Goal: Information Seeking & Learning: Compare options

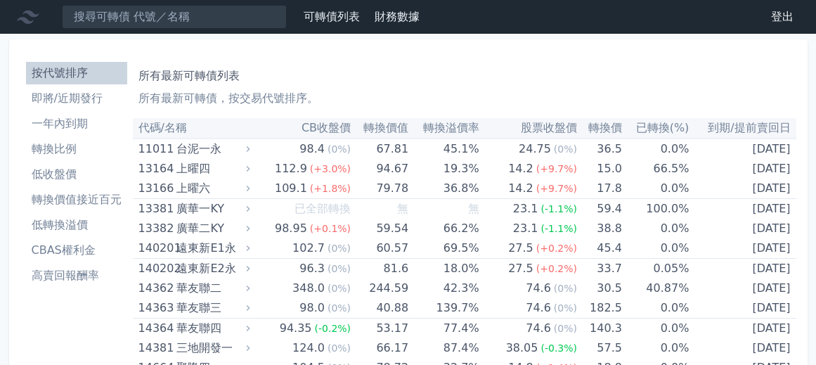
scroll to position [5289, 0]
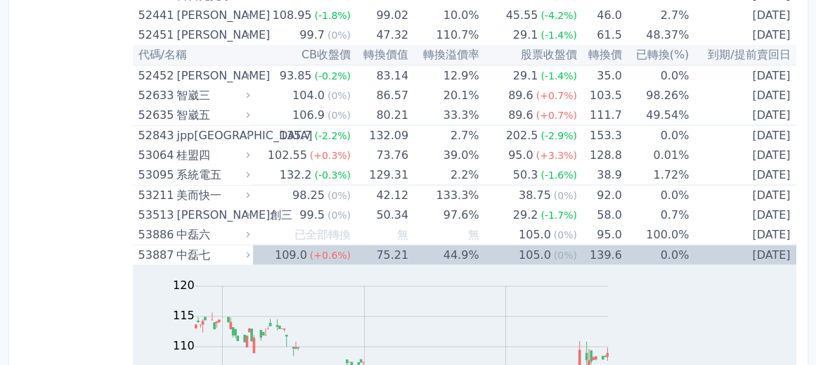
scroll to position [5514, 0]
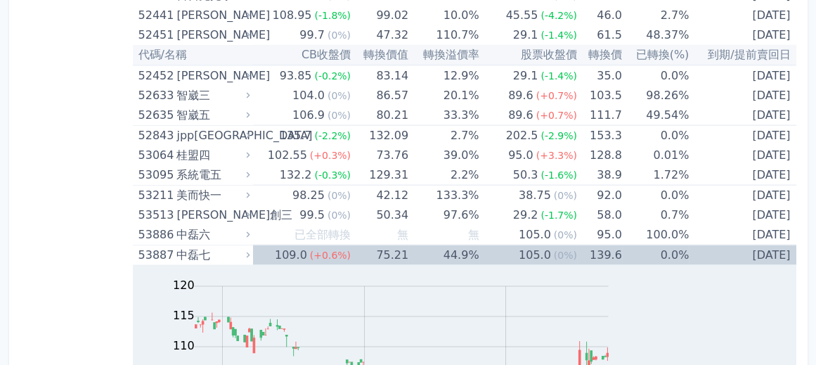
scroll to position [5402, 0]
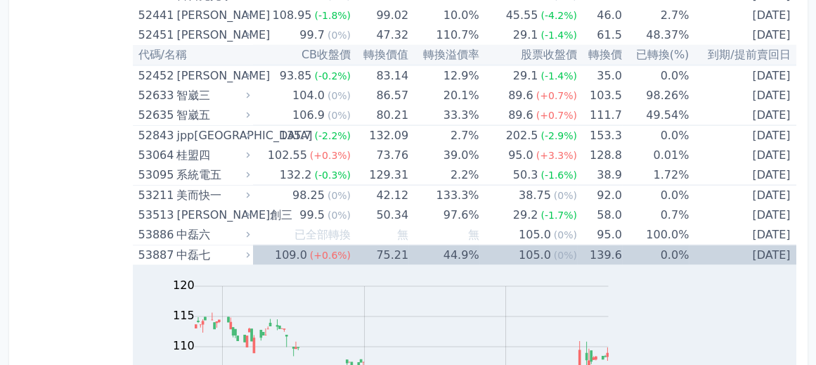
scroll to position [5514, 0]
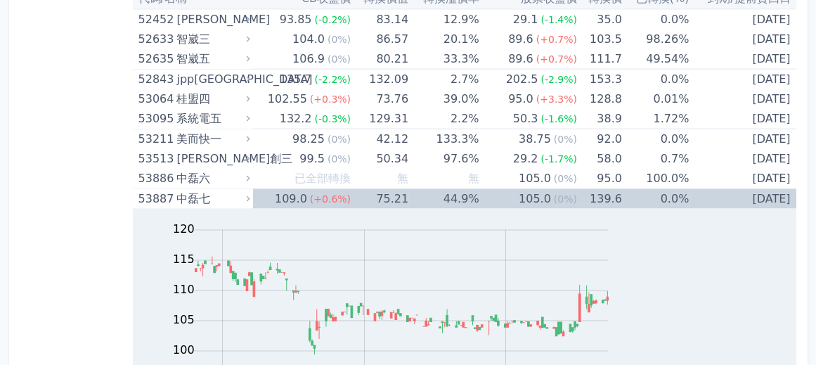
drag, startPoint x: 353, startPoint y: 318, endPoint x: 370, endPoint y: 317, distance: 17.6
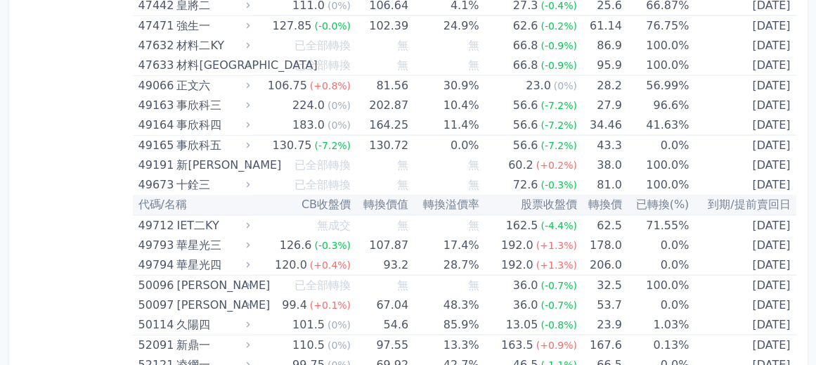
scroll to position [5105, 0]
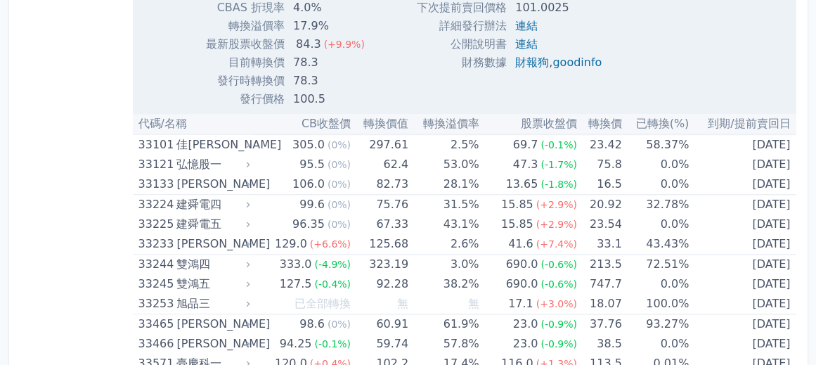
scroll to position [3111, 0]
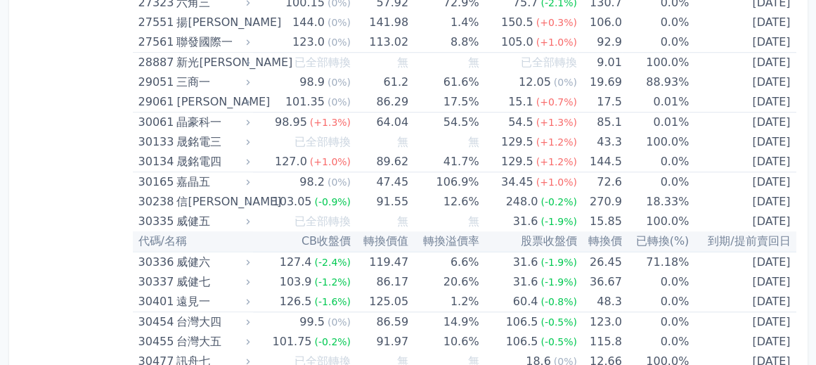
scroll to position [2130, 0]
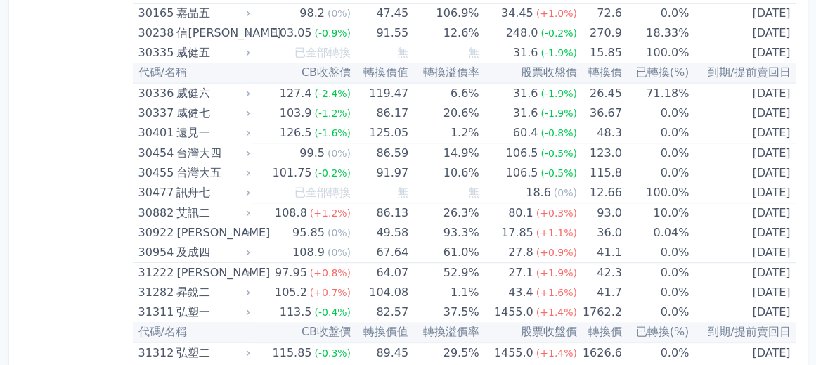
drag, startPoint x: 354, startPoint y: 195, endPoint x: 384, endPoint y: 193, distance: 30.4
drag, startPoint x: 352, startPoint y: 197, endPoint x: 366, endPoint y: 198, distance: 14.1
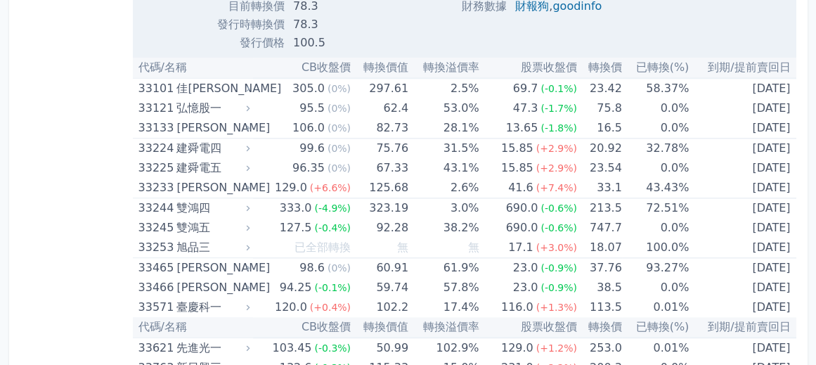
scroll to position [3167, 0]
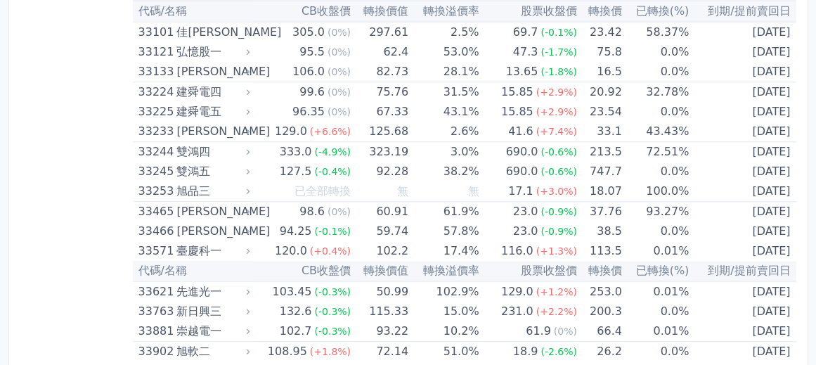
drag, startPoint x: 356, startPoint y: 194, endPoint x: 377, endPoint y: 193, distance: 21.1
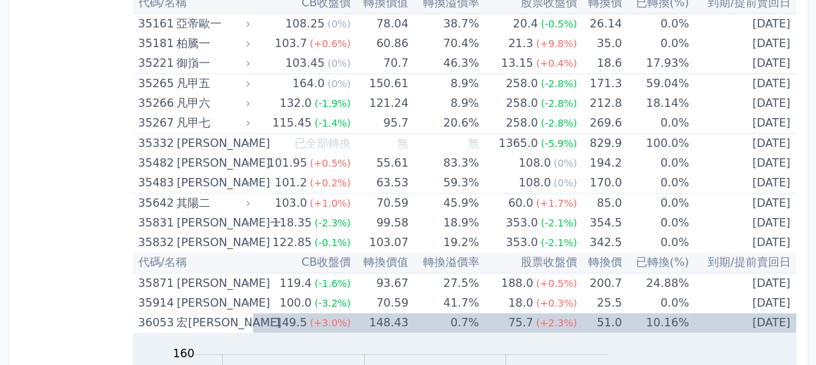
scroll to position [3638, 0]
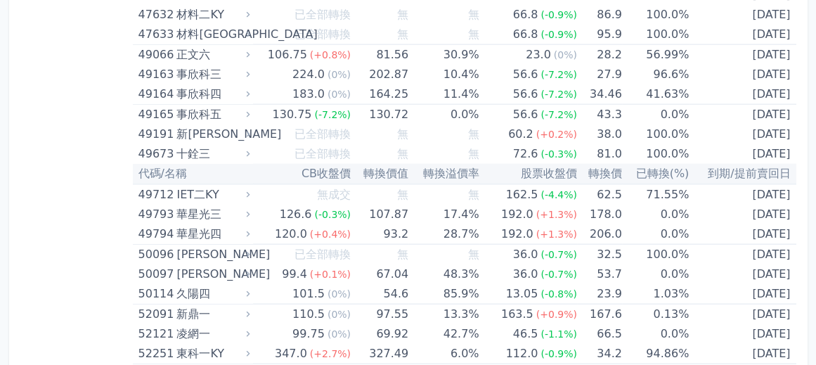
click at [80, 171] on div "可轉債列表 財務數據 可轉債列表 財務數據 登出 登出 按代號排序 即將/近期發行 一年內到期 轉換比例 低收盤價 轉換價值接近百元 低轉換溢價" at bounding box center [408, 116] width 816 height 12621
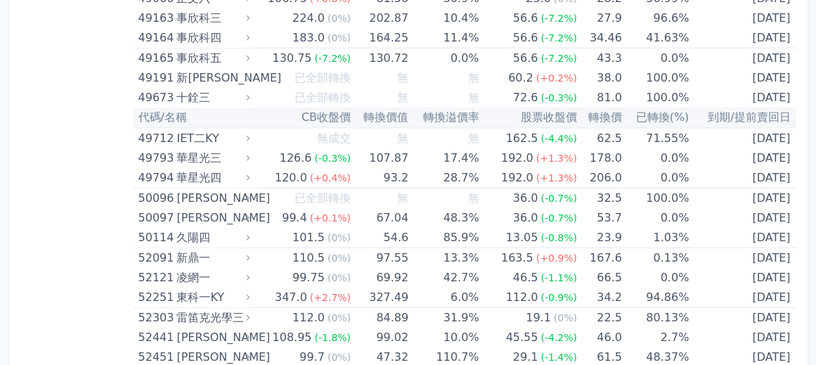
click at [115, 189] on div "按代號排序 即將/近期發行 一年內到期 轉換比例 低收盤價 轉換價值接近百元 低轉換溢價 CBAS權利金 高賣回報酬率 所有最新可轉債列表 所有最新可轉債，按…" at bounding box center [408, 77] width 798 height 12576
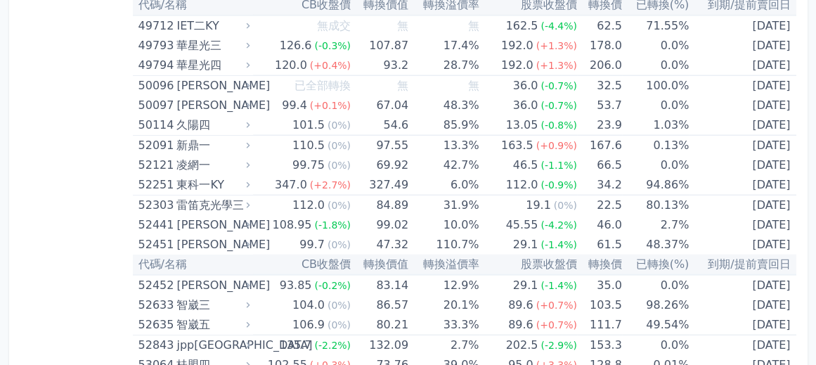
scroll to position [6419, 0]
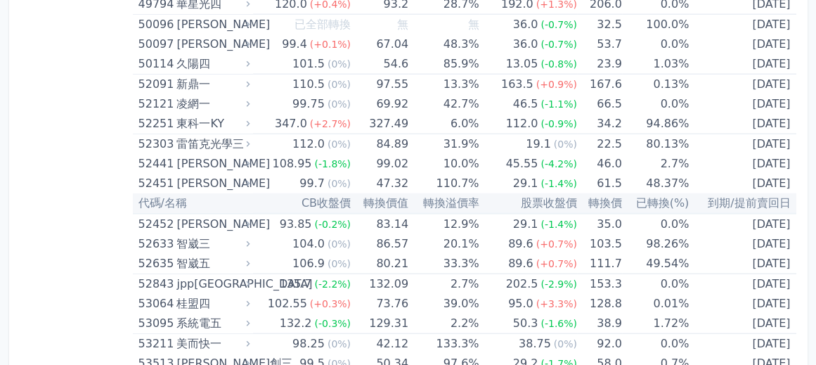
scroll to position [6104, 0]
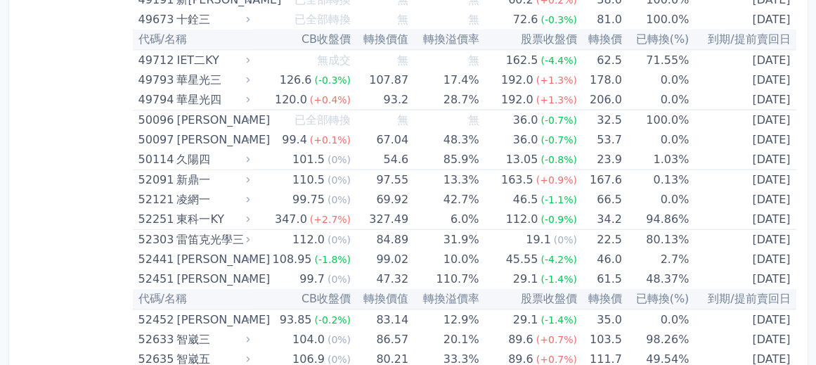
scroll to position [6272, 0]
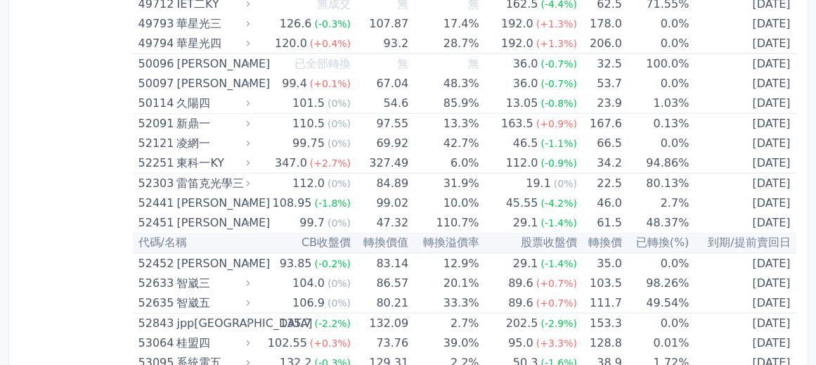
scroll to position [6329, 0]
